Goal: Obtain resource: Obtain resource

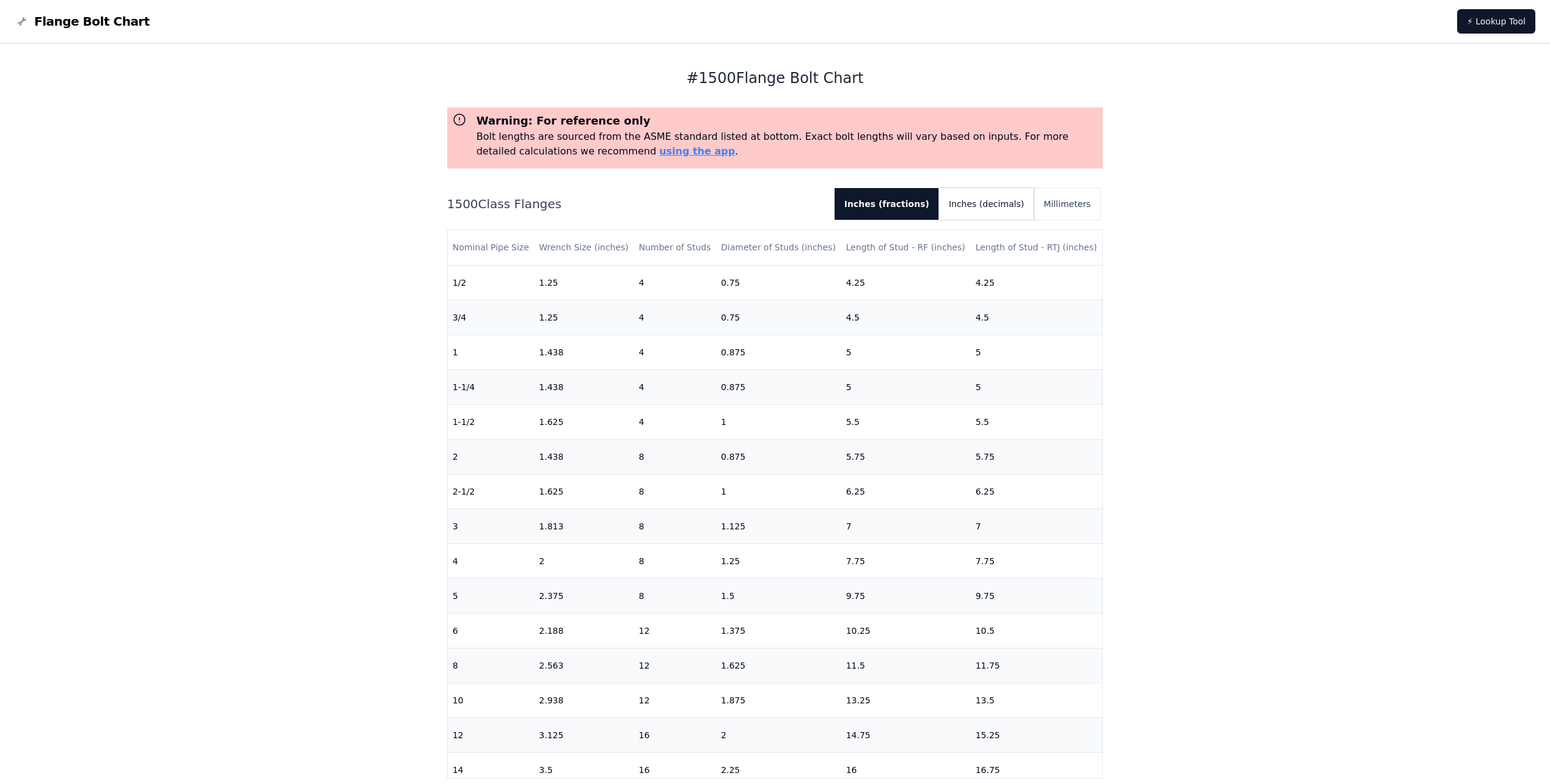
click at [999, 205] on button "Inches (decimals)" at bounding box center [986, 205] width 95 height 32
click at [918, 207] on button "Inches (fractions)" at bounding box center [882, 205] width 94 height 32
click at [982, 200] on button "Inches (decimals)" at bounding box center [986, 205] width 95 height 32
click at [982, 200] on button "Inches (decimals)" at bounding box center [982, 205] width 104 height 32
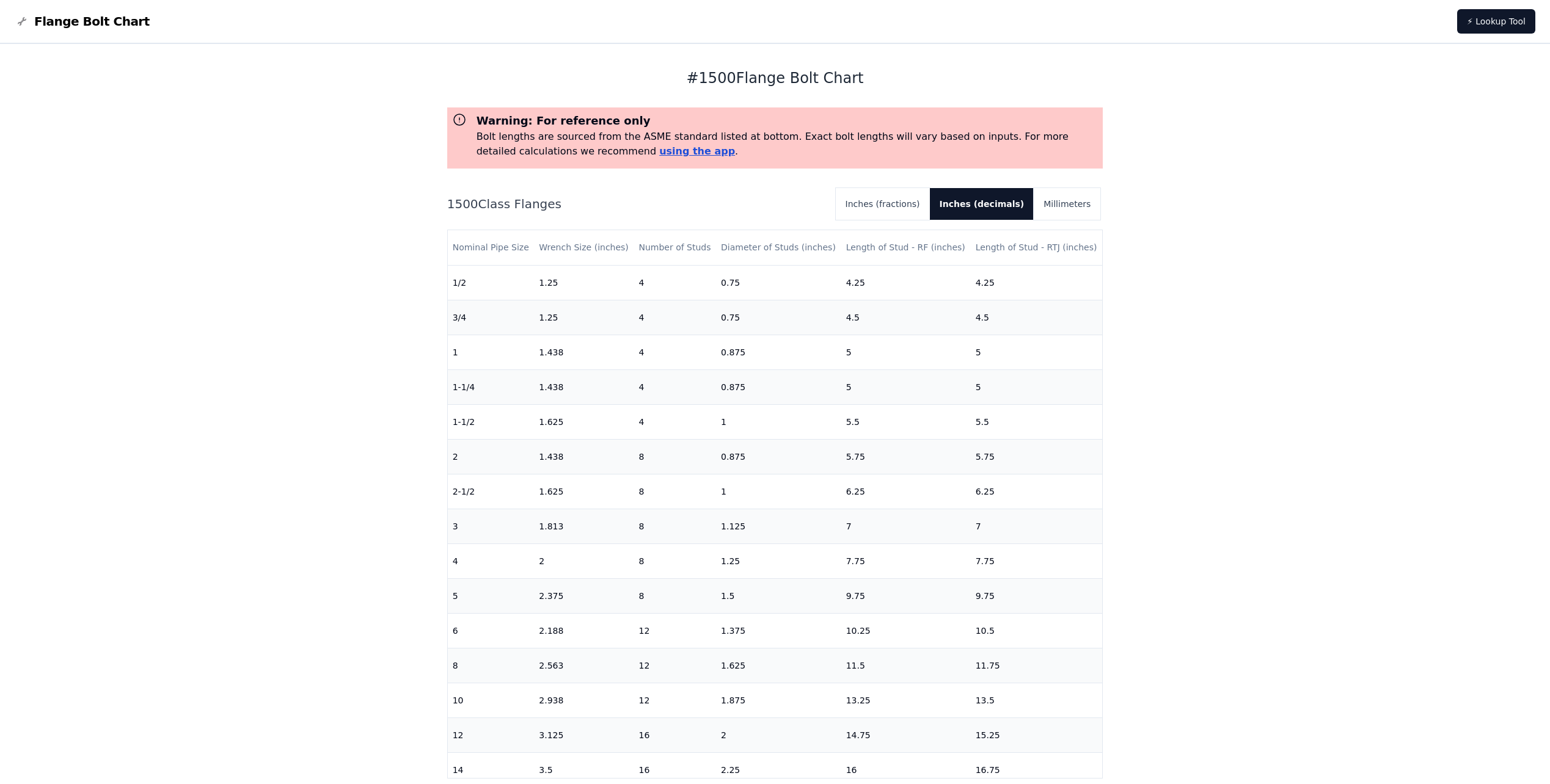
click at [659, 151] on link "using the app" at bounding box center [697, 151] width 76 height 11
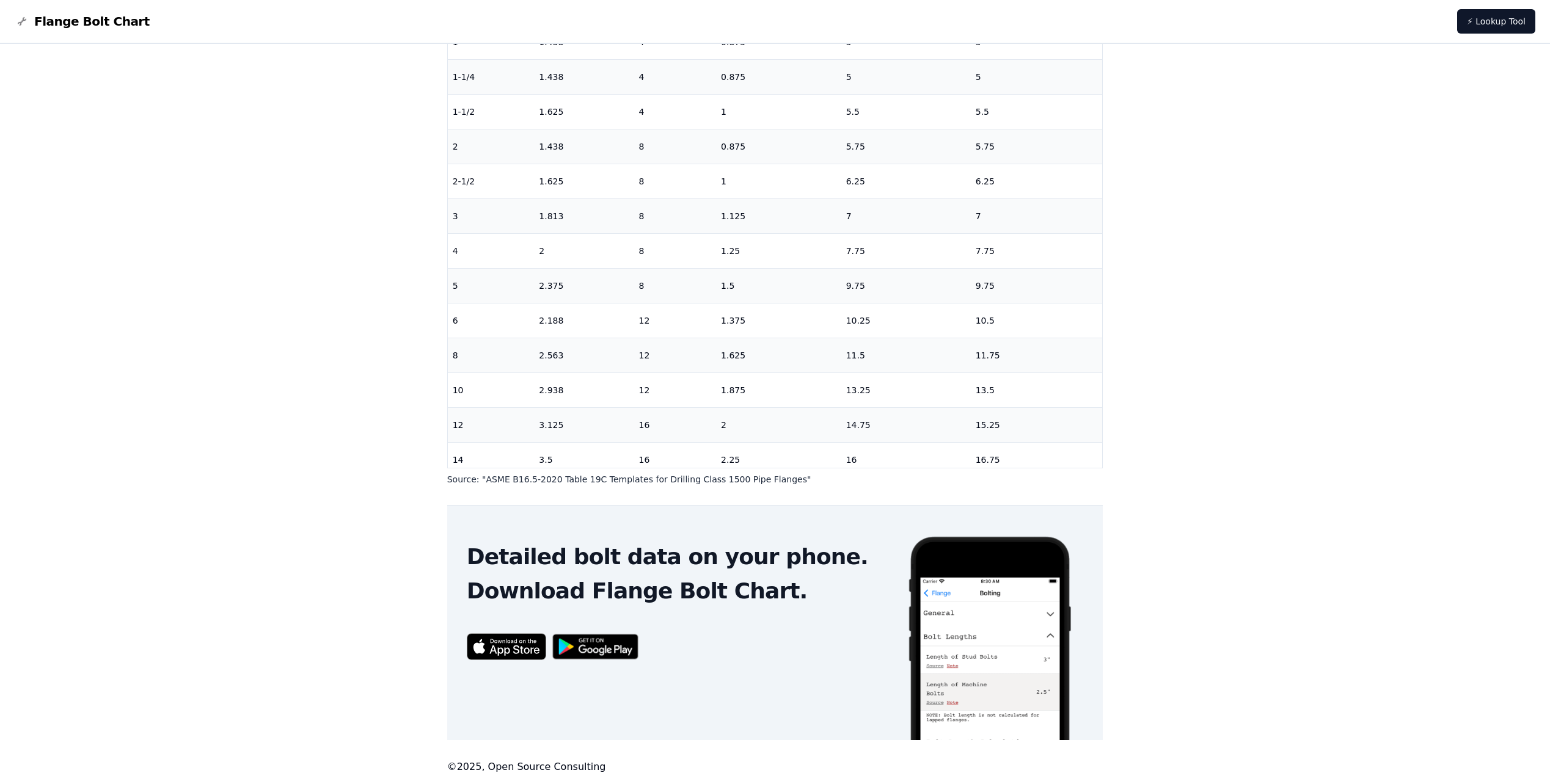
click at [512, 645] on img at bounding box center [507, 647] width 80 height 27
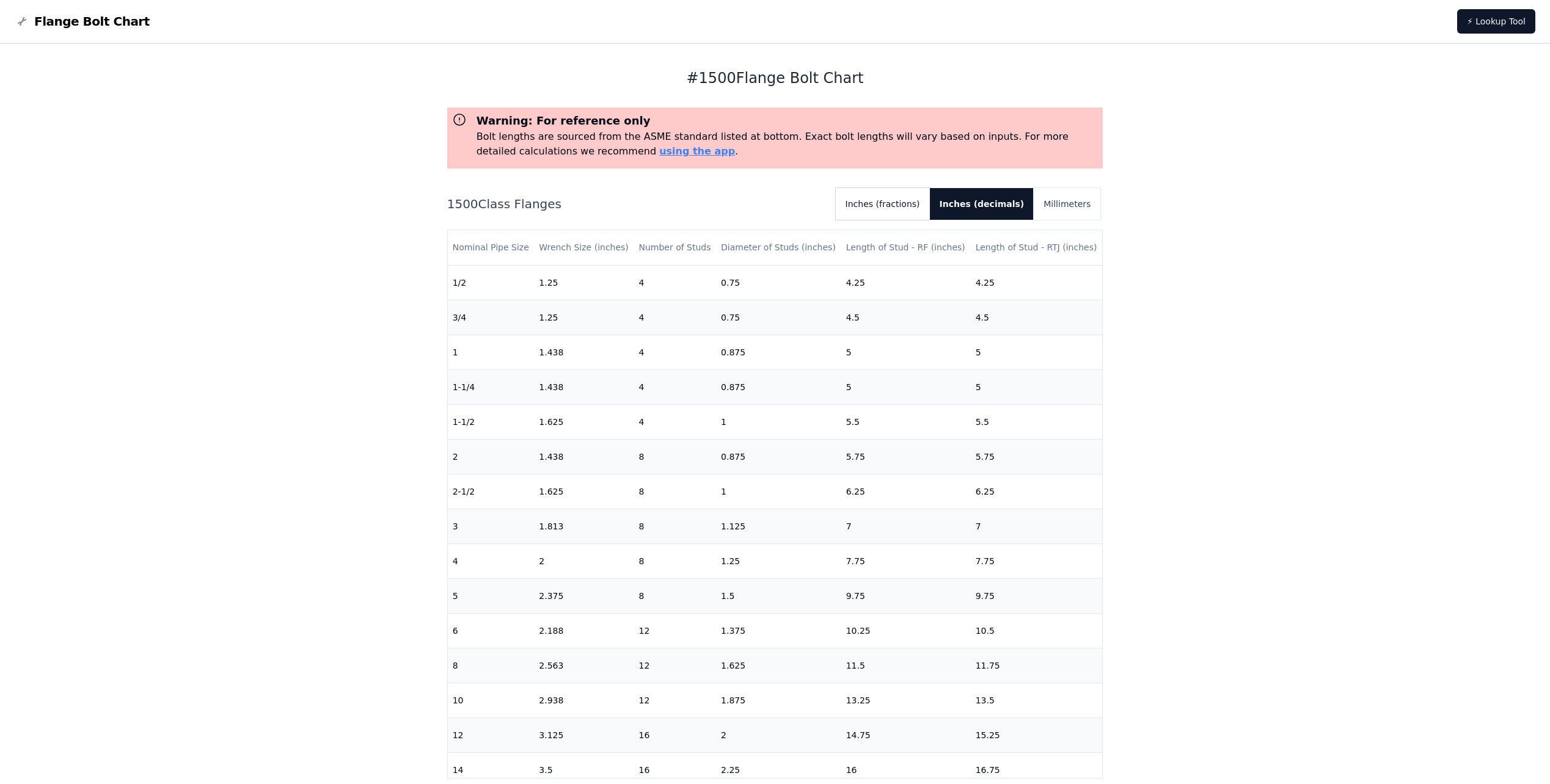
click at [909, 205] on button "Inches (fractions)" at bounding box center [882, 205] width 94 height 32
click at [909, 205] on button "Inches (fractions)" at bounding box center [887, 205] width 104 height 32
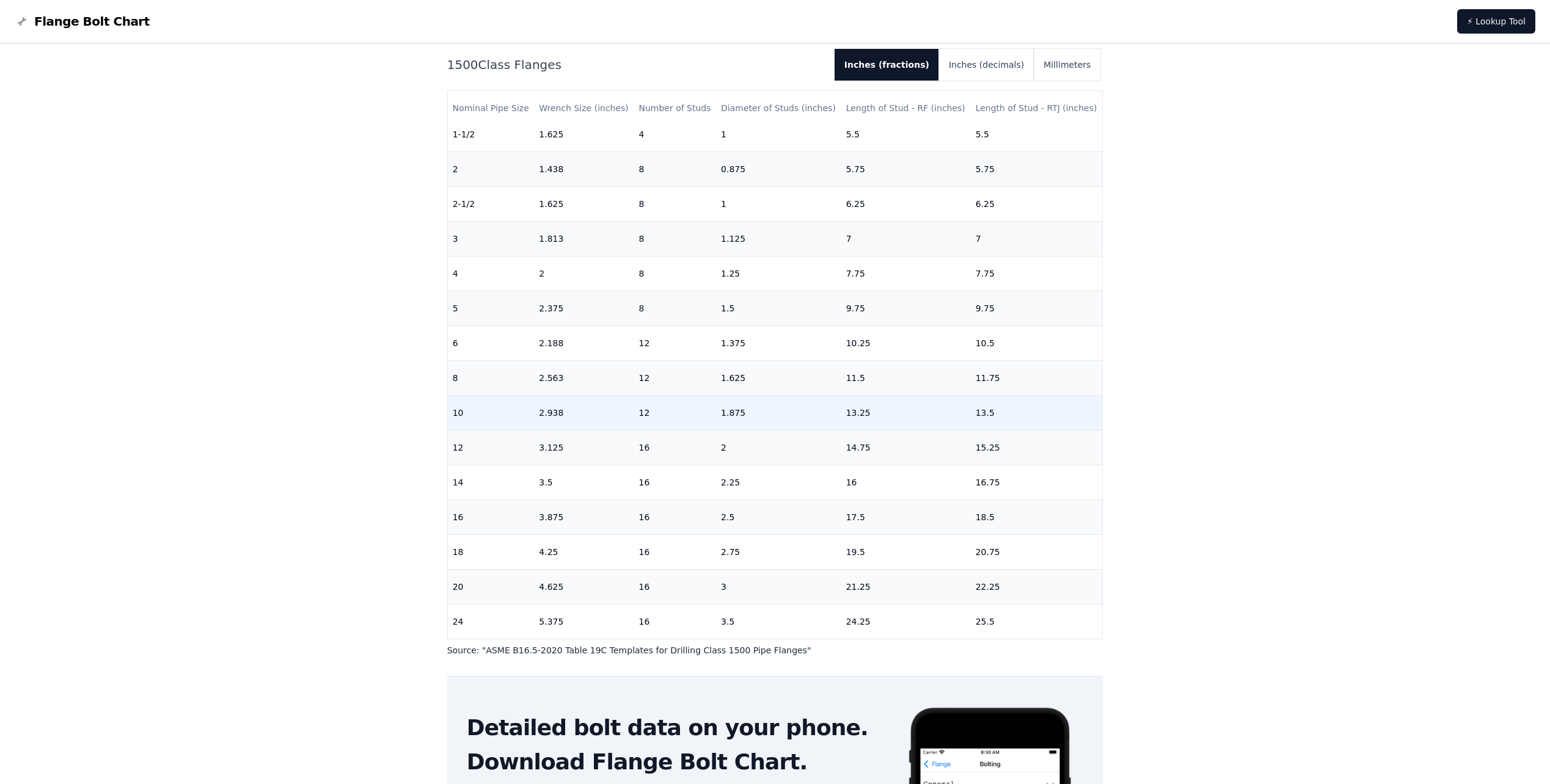
scroll to position [183, 0]
